Goal: Information Seeking & Learning: Learn about a topic

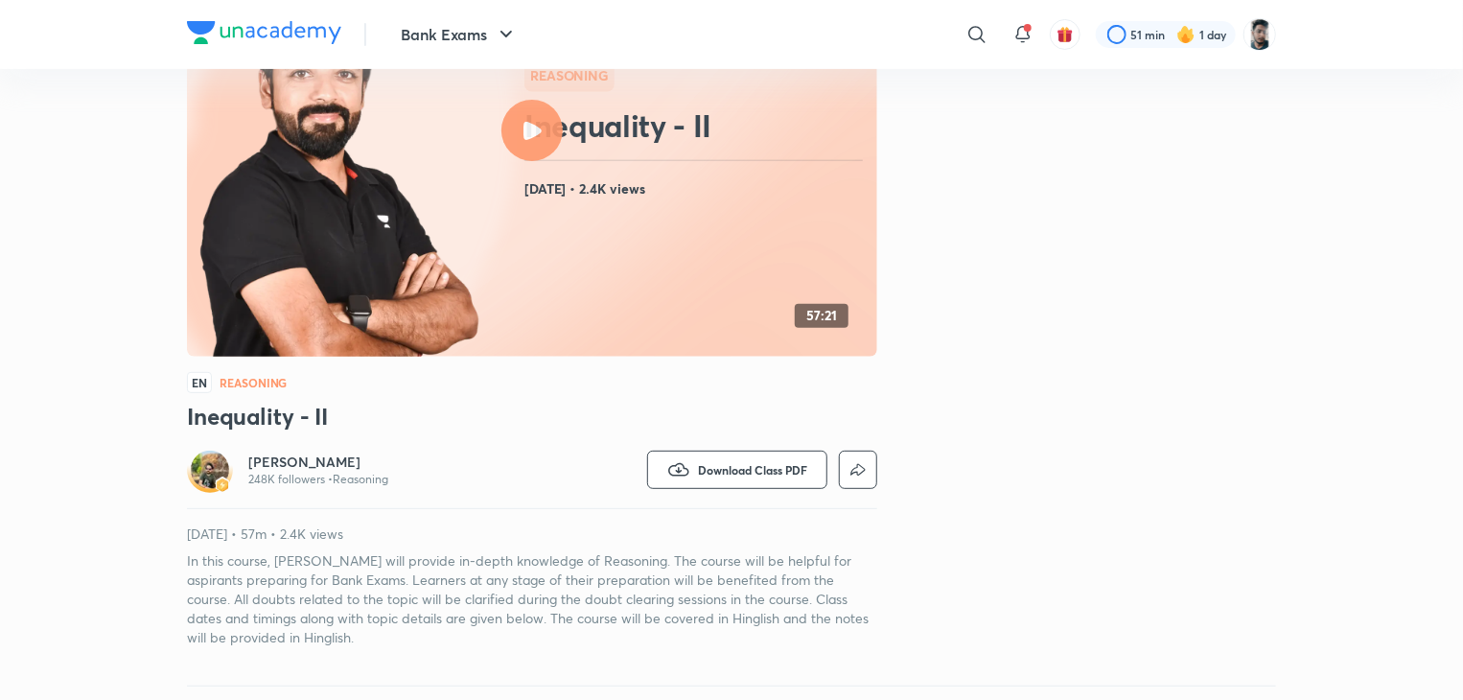
scroll to position [242, 0]
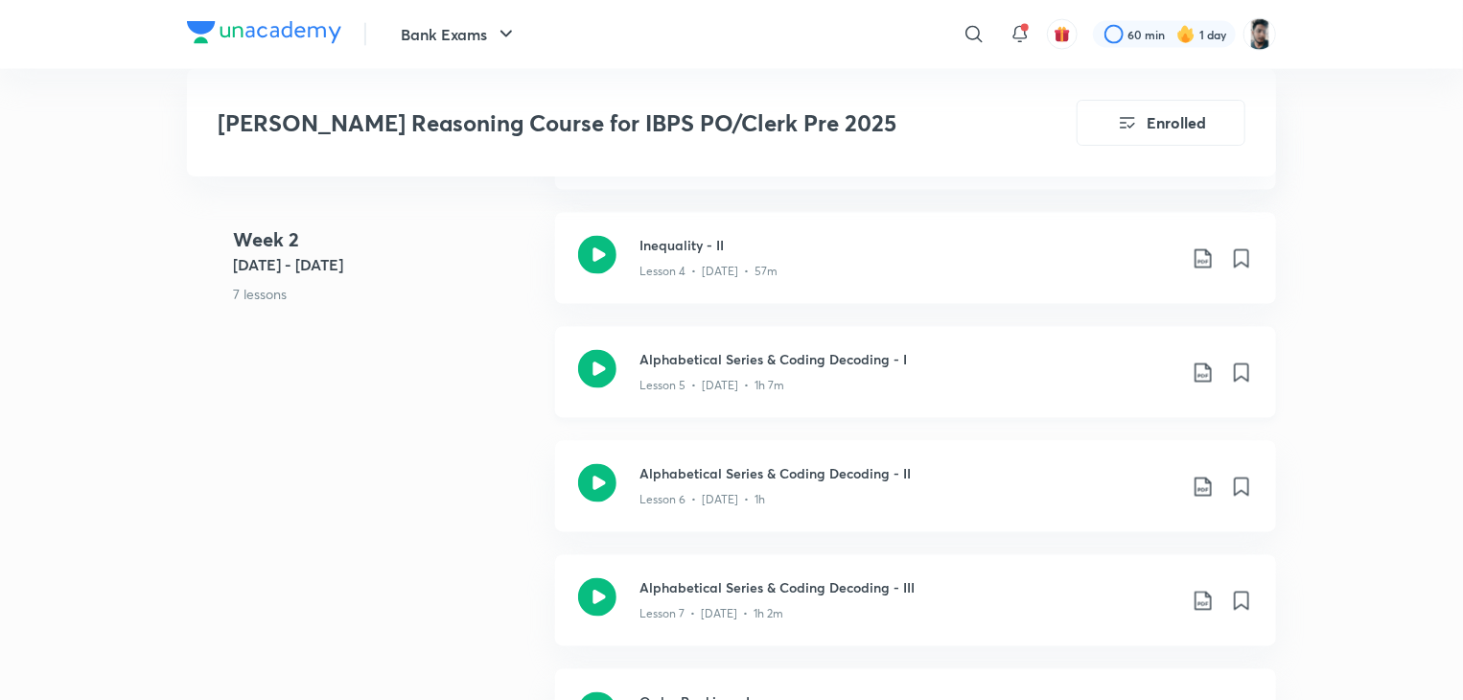
scroll to position [1576, 0]
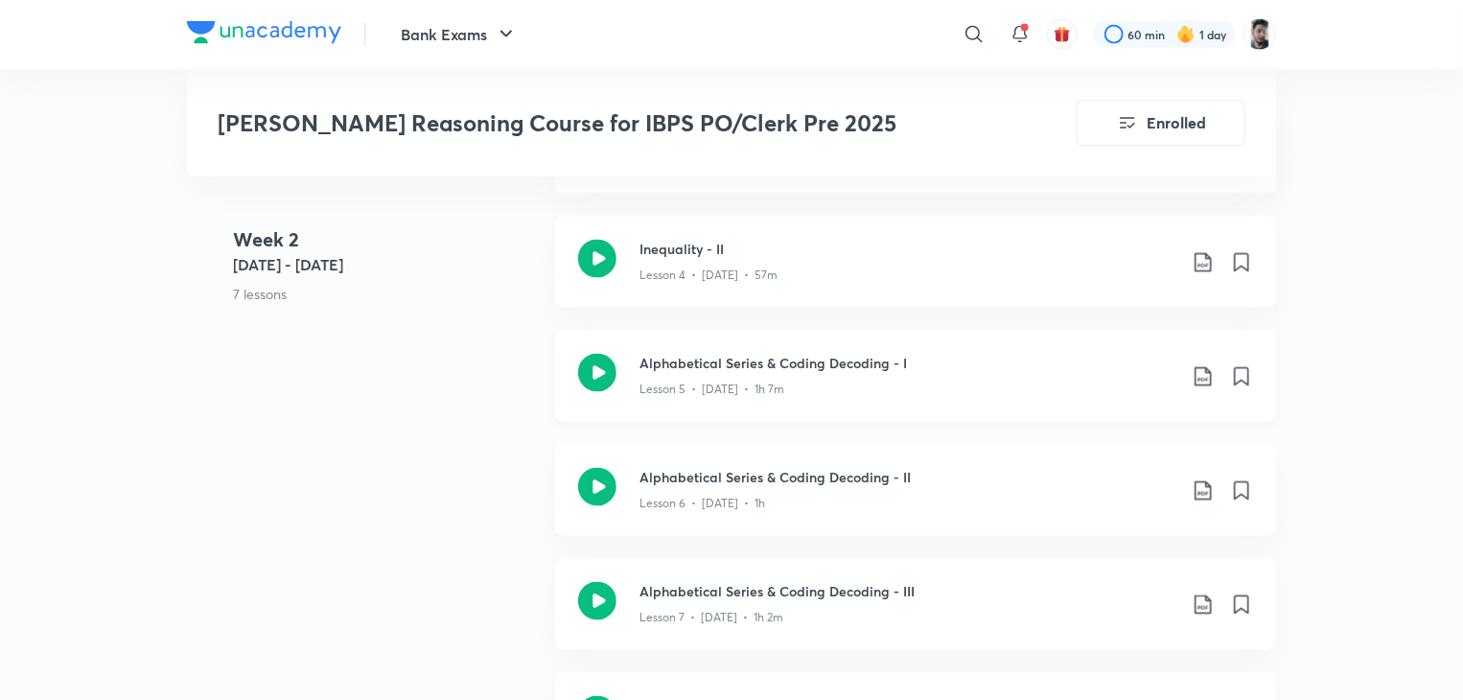
click at [601, 354] on icon at bounding box center [597, 373] width 38 height 38
